Goal: Task Accomplishment & Management: Manage account settings

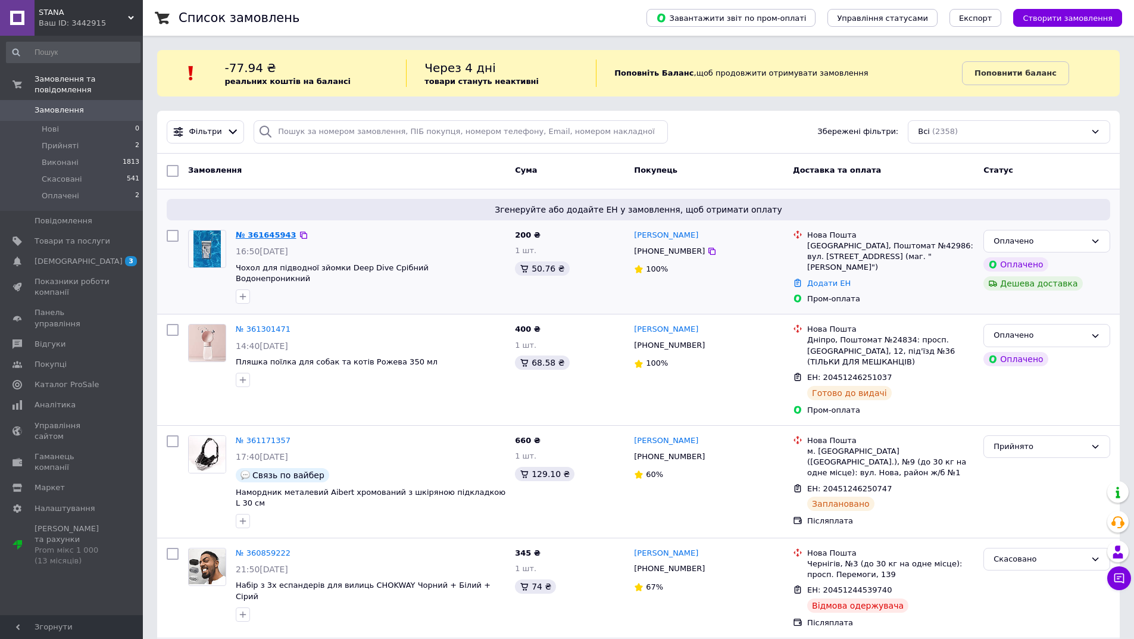
click at [262, 230] on link "№ 361645943" at bounding box center [266, 234] width 61 height 9
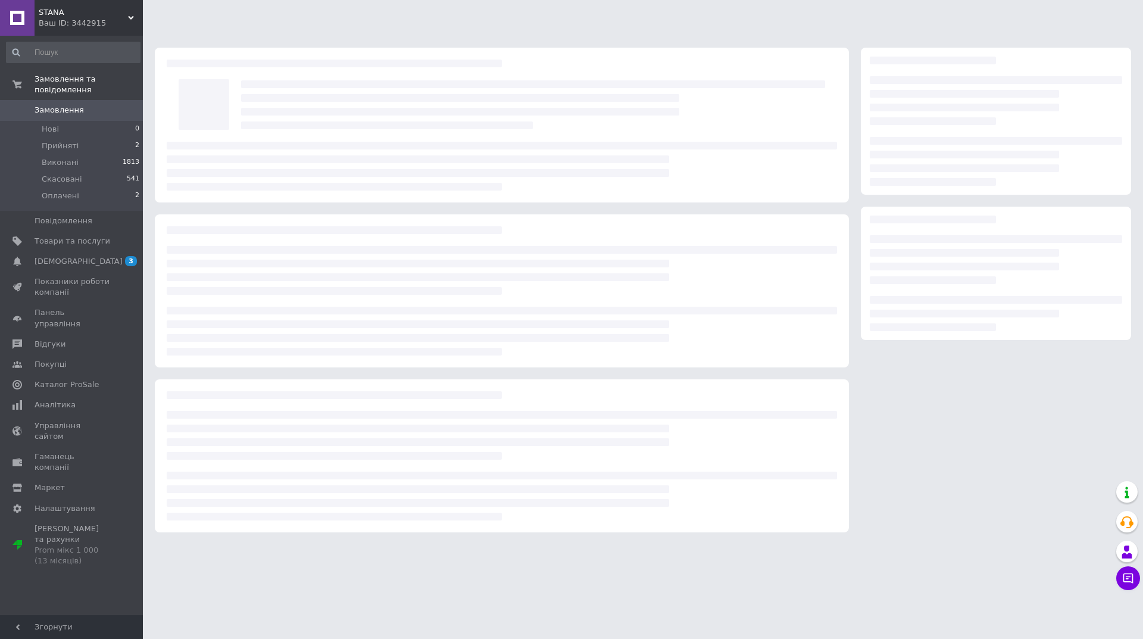
click at [121, 105] on span "0" at bounding box center [126, 110] width 33 height 11
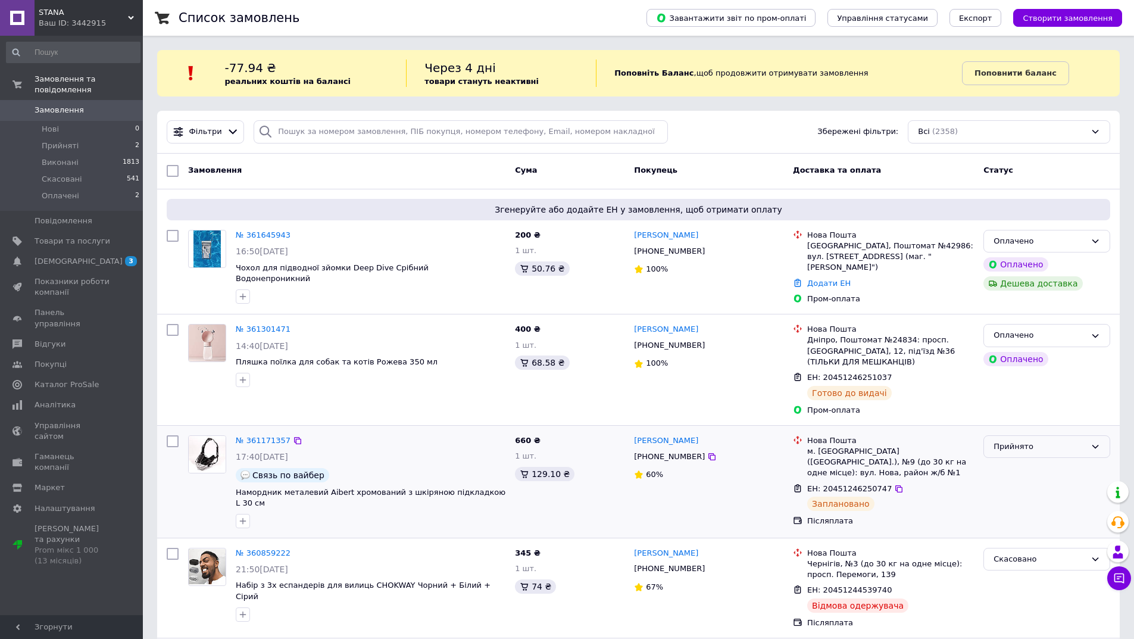
drag, startPoint x: 1044, startPoint y: 412, endPoint x: 1038, endPoint y: 420, distance: 10.2
click at [1043, 430] on div "Прийнято" at bounding box center [1047, 481] width 136 height 102
click at [1036, 440] on div "Прийнято" at bounding box center [1039, 446] width 92 height 12
click at [1012, 482] on li "Скасовано" at bounding box center [1047, 493] width 126 height 22
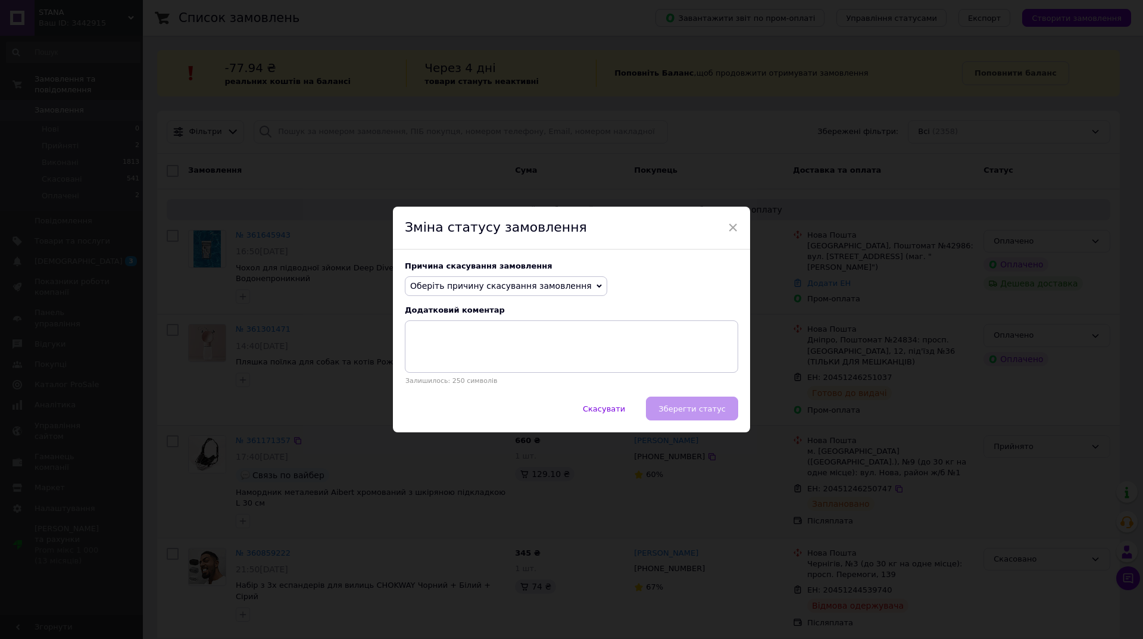
click at [455, 286] on span "Оберіть причину скасування замовлення" at bounding box center [501, 286] width 182 height 10
click at [480, 357] on li "На прохання покупця" at bounding box center [505, 359] width 201 height 17
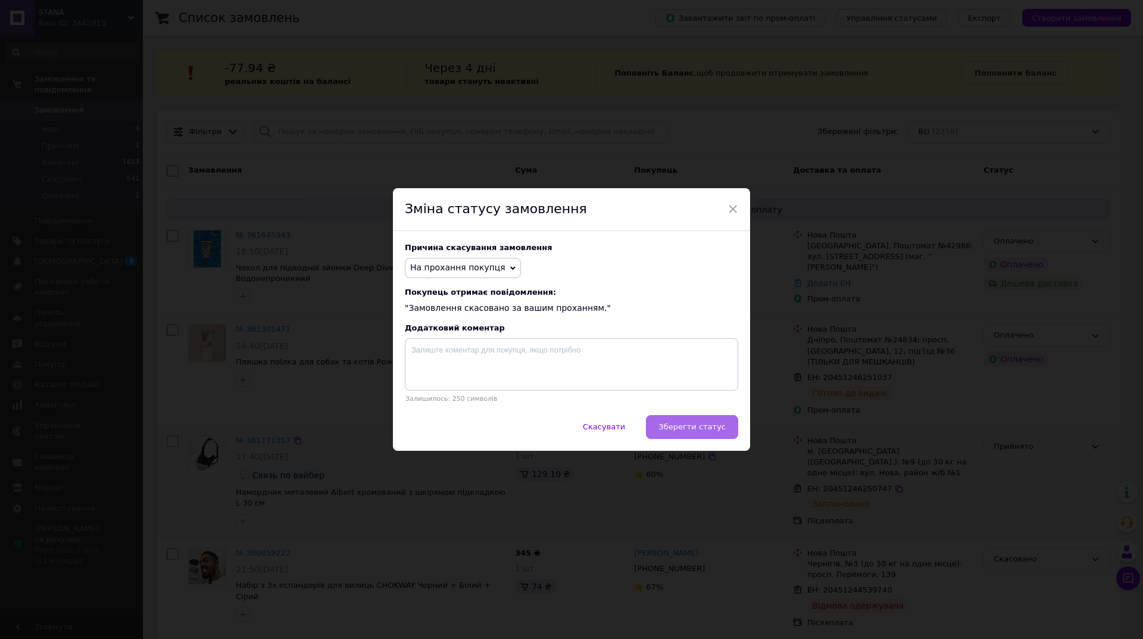
click at [689, 427] on span "Зберегти статус" at bounding box center [691, 426] width 67 height 9
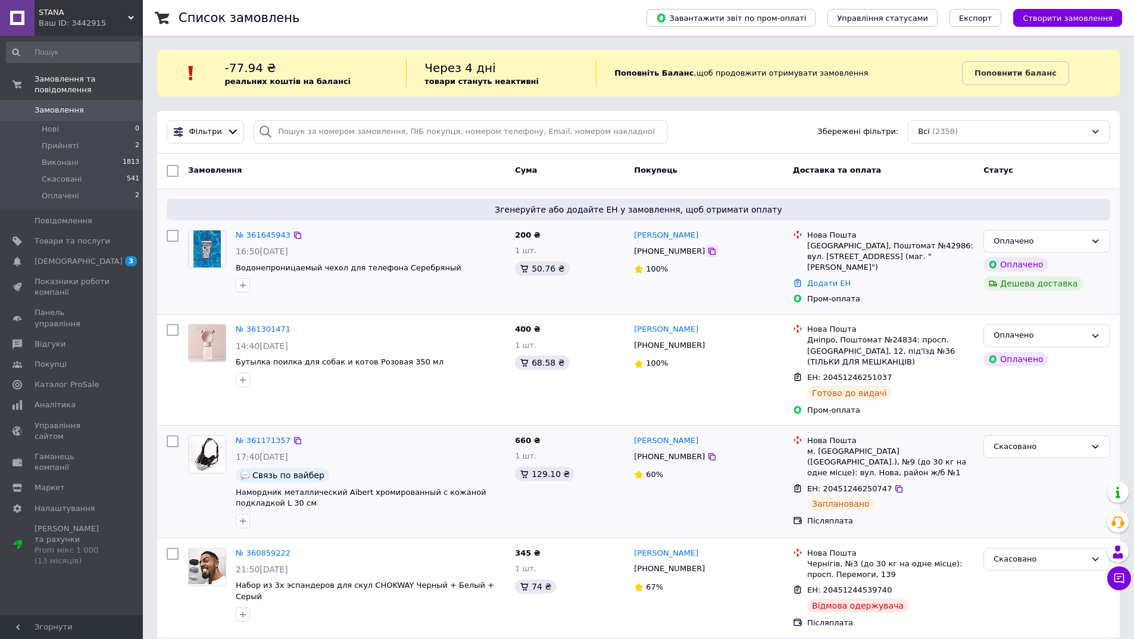
click at [707, 249] on icon at bounding box center [712, 251] width 10 height 10
